Goal: Transaction & Acquisition: Purchase product/service

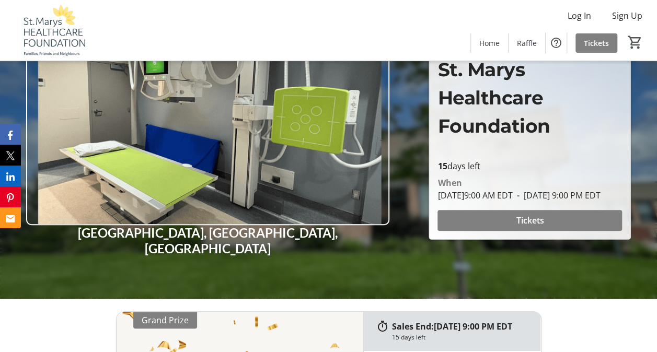
scroll to position [105, 0]
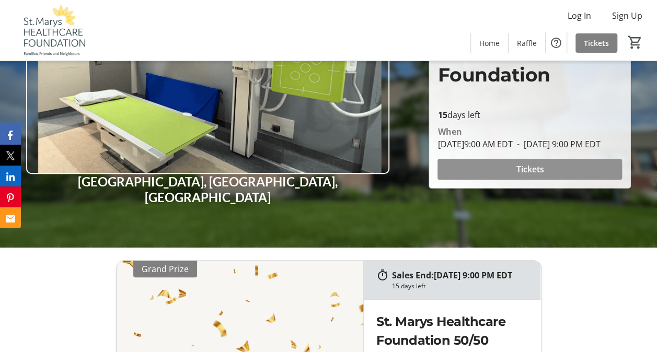
click at [497, 180] on span at bounding box center [529, 169] width 184 height 25
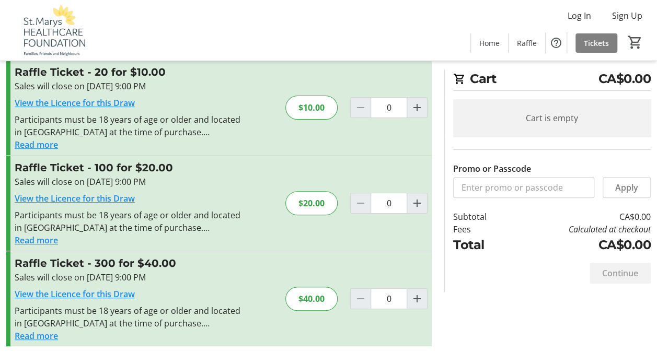
scroll to position [129, 0]
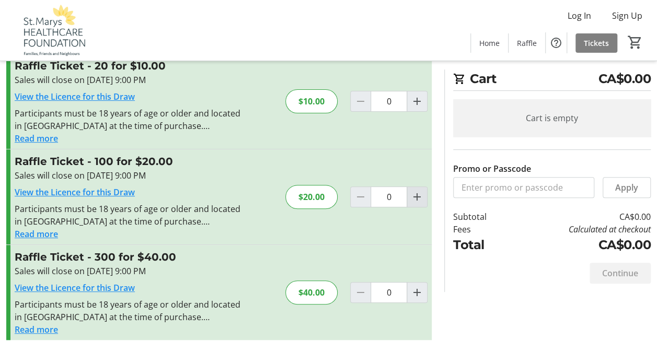
click at [413, 199] on mat-icon "Increment by one" at bounding box center [417, 197] width 13 height 13
type input "1"
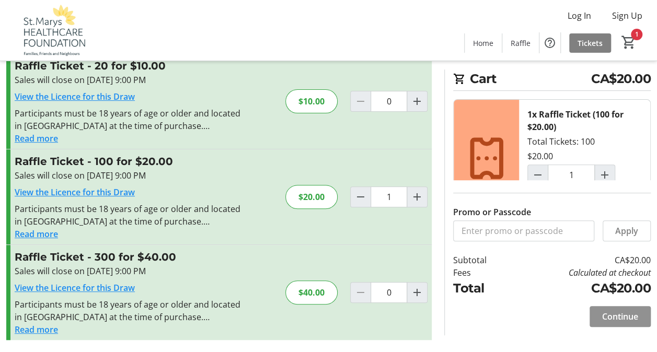
click at [604, 318] on span "Continue" at bounding box center [620, 316] width 36 height 13
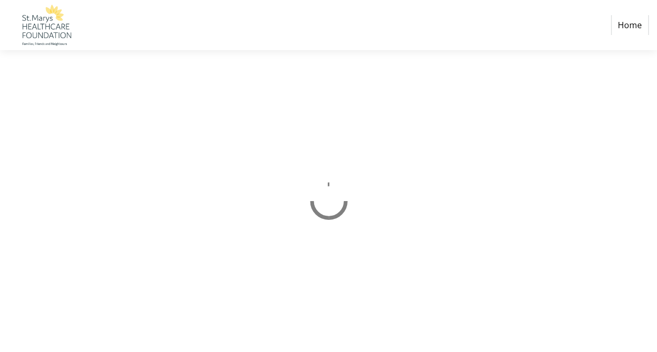
select select "CA"
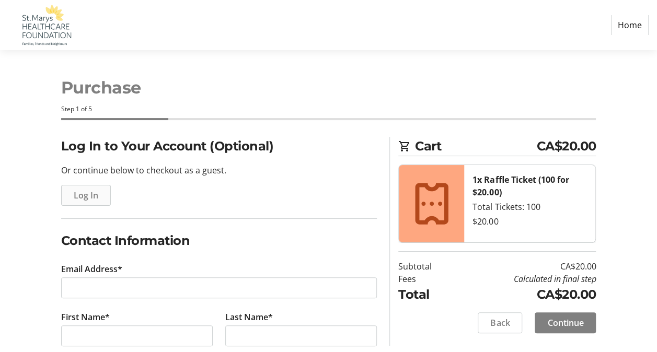
click at [86, 201] on span "Log In" at bounding box center [86, 195] width 25 height 13
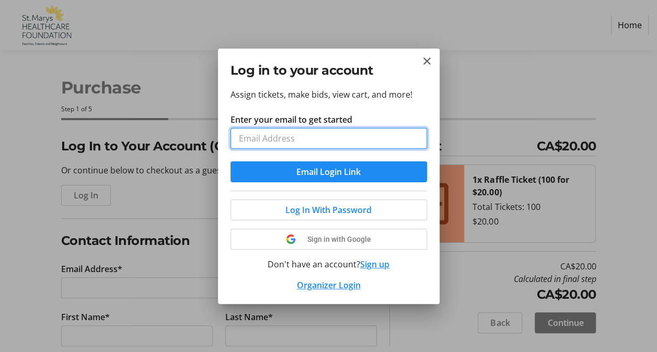
click at [325, 137] on input "Enter your email to get started" at bounding box center [328, 138] width 197 height 21
type input "[PERSON_NAME][EMAIL_ADDRESS][PERSON_NAME][DOMAIN_NAME]"
click at [230, 161] on button "Email Login Link" at bounding box center [328, 171] width 197 height 21
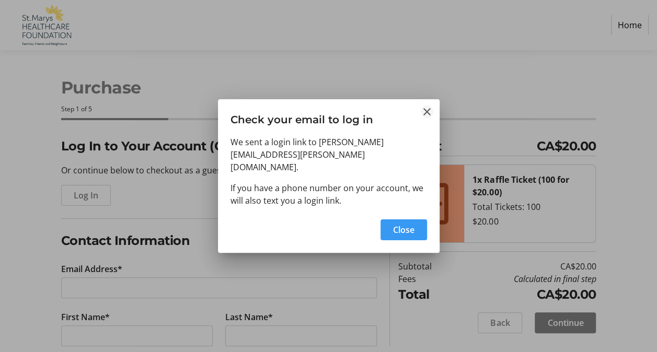
click at [426, 118] on mat-icon "Close" at bounding box center [427, 112] width 13 height 13
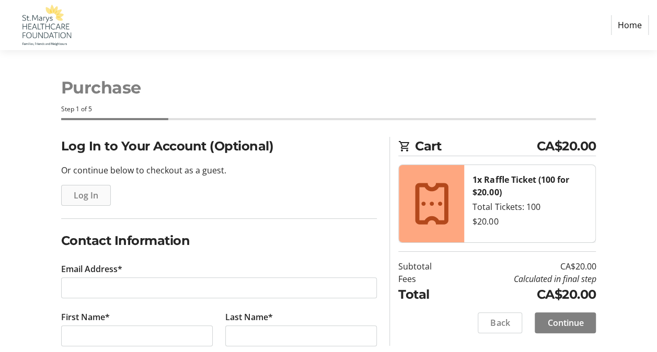
click at [80, 197] on span "Log In" at bounding box center [86, 195] width 25 height 13
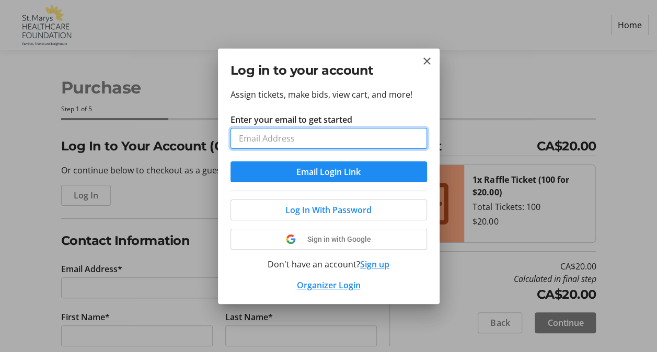
click at [289, 139] on input "Enter your email to get started" at bounding box center [328, 138] width 197 height 21
type input "[PERSON_NAME][EMAIL_ADDRESS][PERSON_NAME][DOMAIN_NAME]"
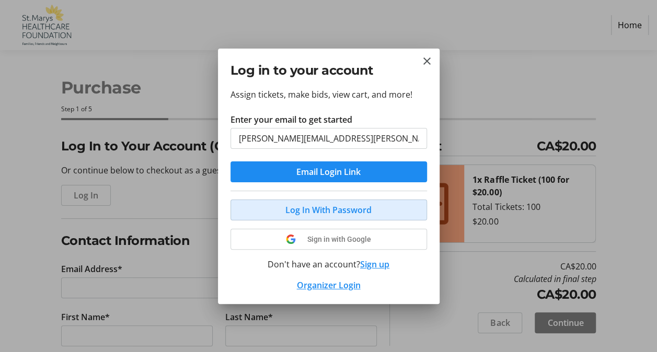
click at [294, 210] on span "Log In With Password" at bounding box center [328, 210] width 86 height 13
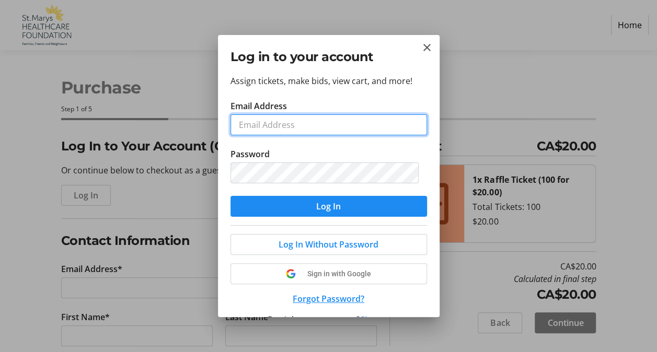
click at [333, 129] on input "Email Address" at bounding box center [328, 124] width 197 height 21
type input "[PERSON_NAME][EMAIL_ADDRESS][PERSON_NAME][DOMAIN_NAME]"
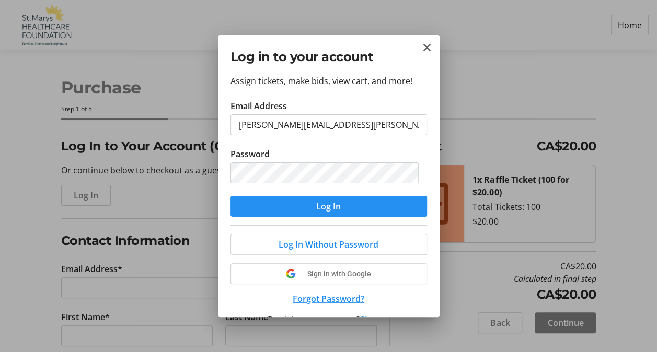
click at [354, 206] on span "submit" at bounding box center [328, 206] width 197 height 25
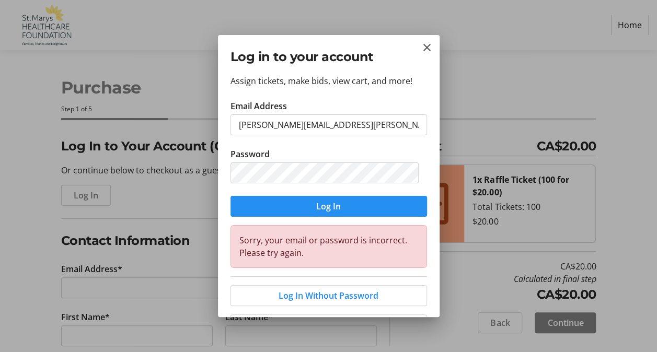
click at [326, 202] on span "Log In" at bounding box center [328, 206] width 25 height 13
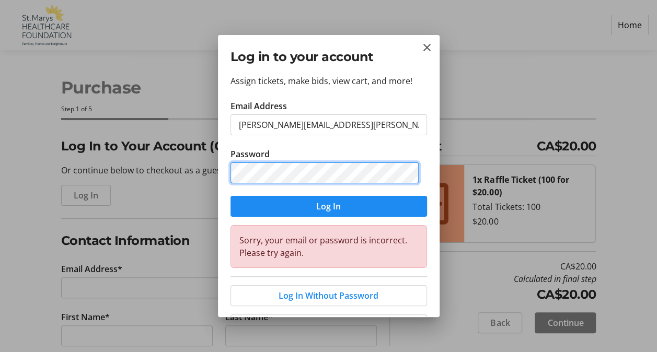
click at [222, 172] on div "Assign tickets, make bids, view cart, and more! Email Address [PERSON_NAME][EMA…" at bounding box center [329, 196] width 222 height 242
click at [225, 169] on div "Assign tickets, make bids, view cart, and more! Email Address [PERSON_NAME][EMA…" at bounding box center [329, 196] width 222 height 242
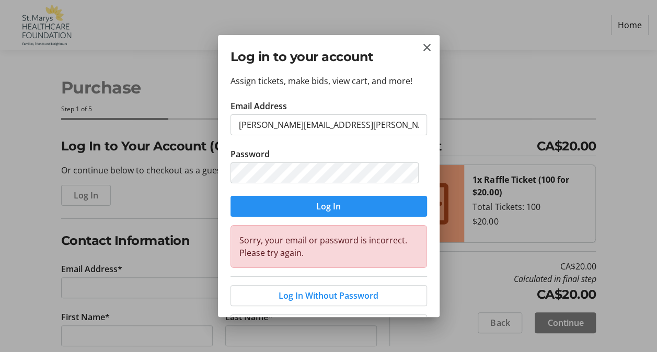
click at [316, 204] on span "Log In" at bounding box center [328, 206] width 25 height 13
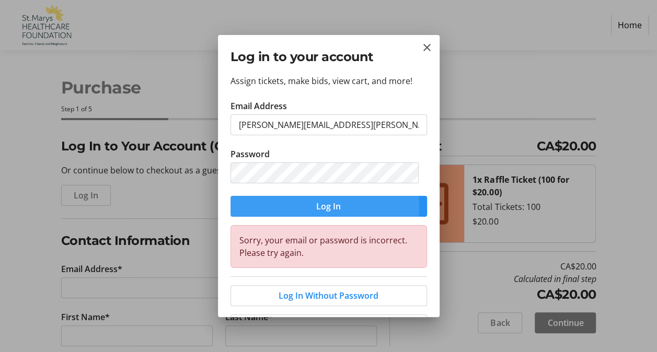
click at [321, 206] on span "Log In" at bounding box center [328, 206] width 25 height 13
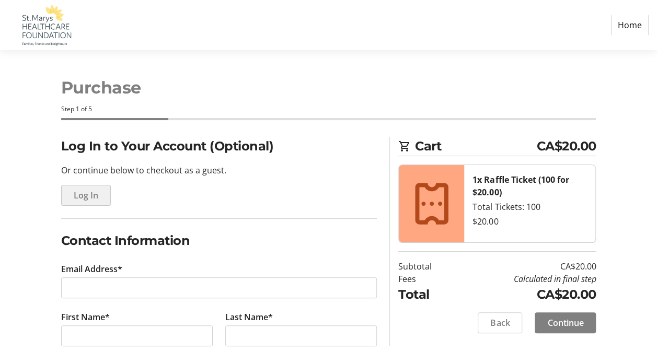
type input "[PERSON_NAME][EMAIL_ADDRESS][PERSON_NAME][DOMAIN_NAME]"
type input "[PERSON_NAME]"
type input "[PHONE_NUMBER]"
radio input "true"
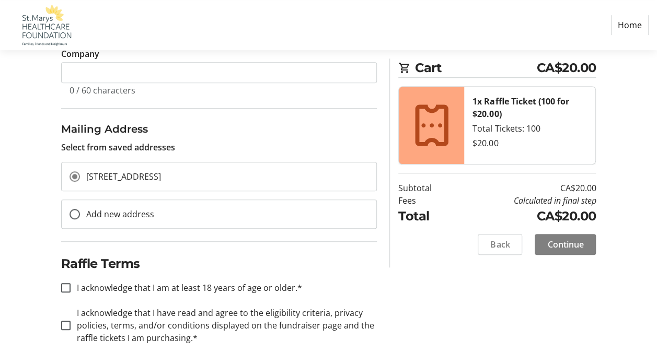
scroll to position [293, 0]
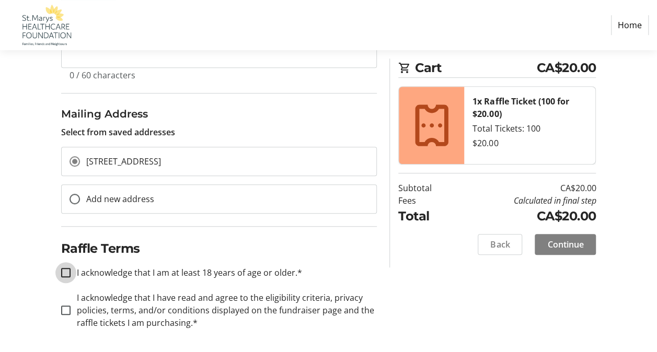
click at [66, 273] on input "I acknowledge that I am at least 18 years of age or older.*" at bounding box center [65, 272] width 9 height 9
checkbox input "true"
click at [68, 310] on input "I acknowledge that I have read and agree to the eligibility criteria, privacy p…" at bounding box center [65, 310] width 9 height 9
checkbox input "true"
click at [566, 243] on span "Continue" at bounding box center [565, 244] width 36 height 13
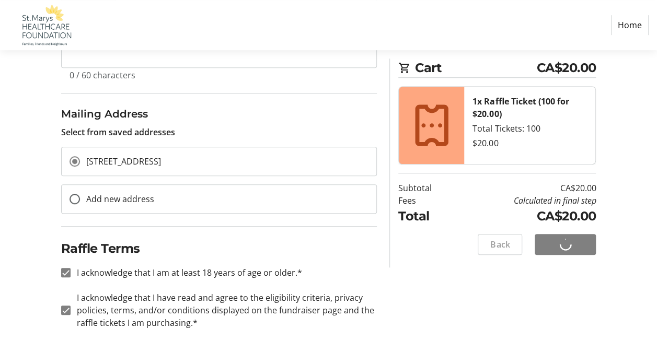
scroll to position [17, 0]
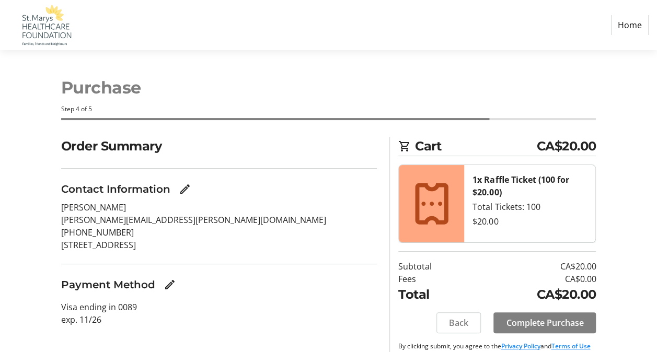
scroll to position [20, 0]
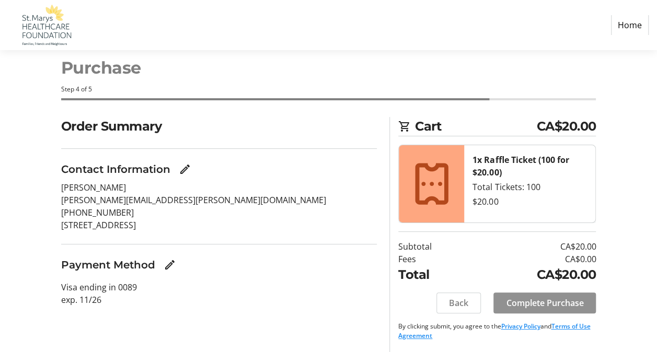
click at [539, 302] on span "Complete Purchase" at bounding box center [544, 303] width 77 height 13
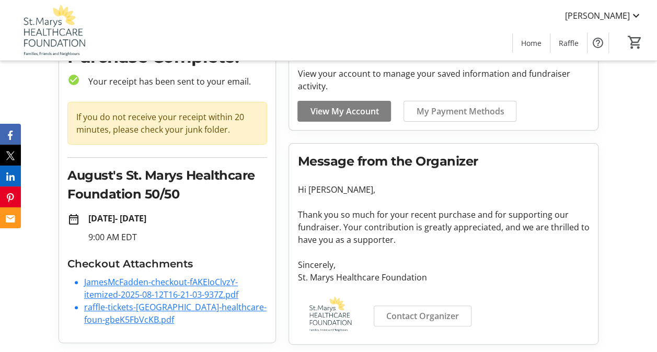
scroll to position [60, 0]
click at [121, 304] on link "raffle-tickets-[GEOGRAPHIC_DATA]-healthcare-foun-gbeK5FbVcKB.pdf" at bounding box center [175, 313] width 182 height 24
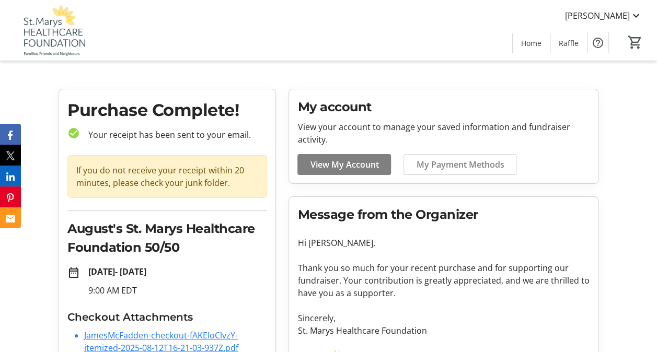
scroll to position [0, 0]
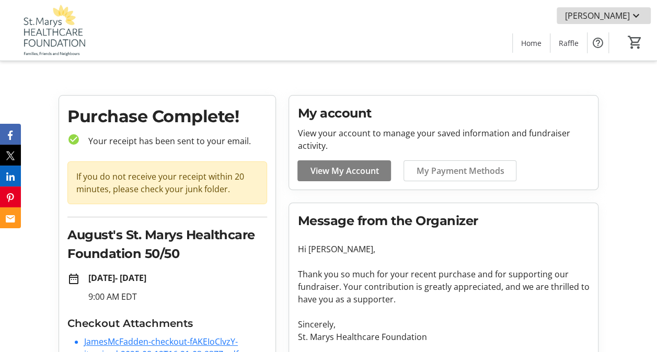
click at [637, 15] on mat-icon at bounding box center [636, 15] width 13 height 13
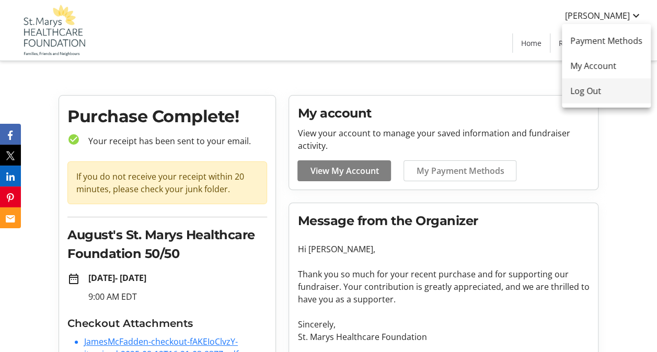
click at [583, 94] on span "Log Out" at bounding box center [606, 91] width 72 height 13
